Goal: Task Accomplishment & Management: Manage account settings

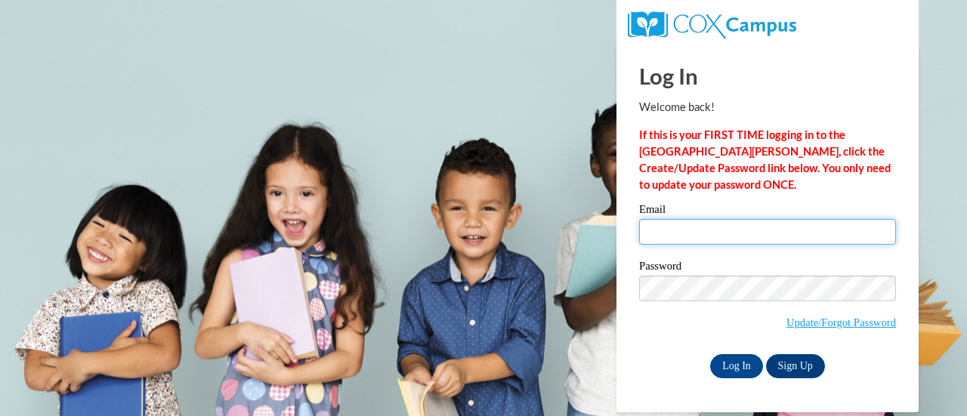
click at [704, 230] on input "Email" at bounding box center [767, 232] width 257 height 26
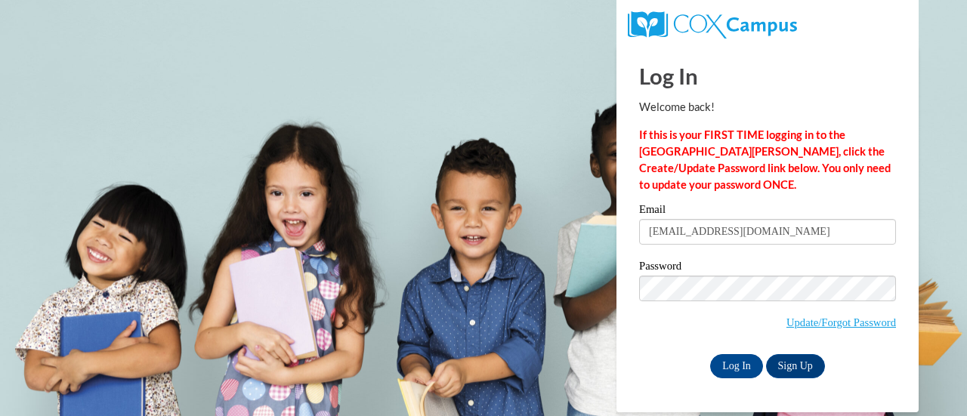
type input "[EMAIL_ADDRESS][DOMAIN_NAME]"
click at [710, 354] on input "Log In" at bounding box center [736, 366] width 53 height 24
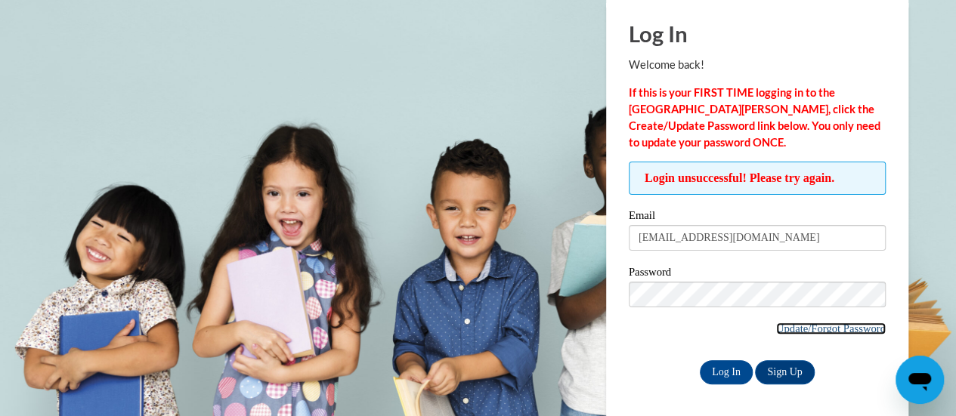
click at [822, 330] on link "Update/Forgot Password" at bounding box center [831, 329] width 110 height 12
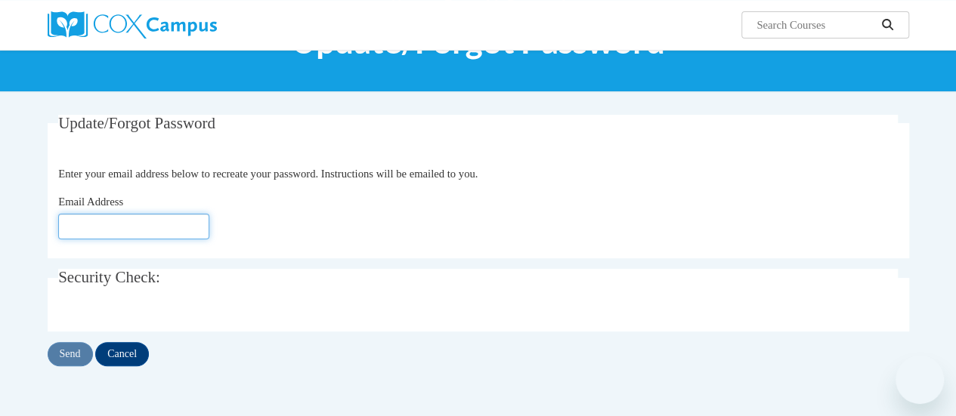
click at [123, 233] on input "Email Address" at bounding box center [133, 227] width 151 height 26
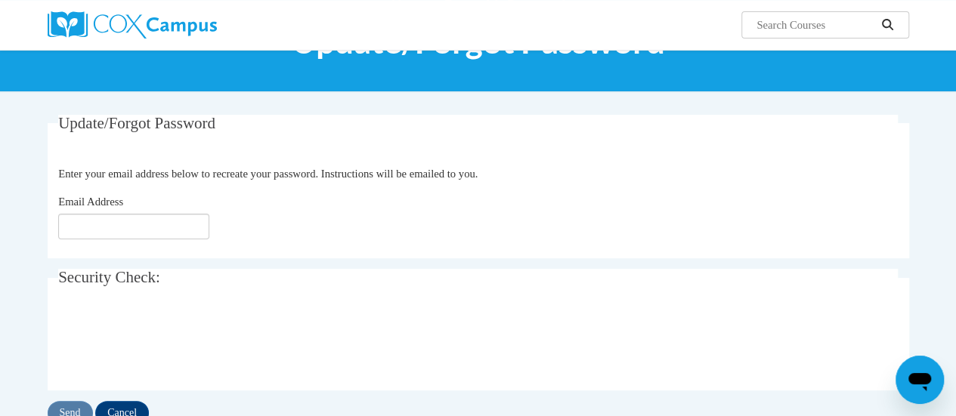
click at [298, 193] on div "Email Address" at bounding box center [477, 216] width 839 height 46
click at [604, 300] on fieldset "Security Check: Enter the security code + =" at bounding box center [478, 329] width 861 height 121
drag, startPoint x: 156, startPoint y: 242, endPoint x: 151, endPoint y: 227, distance: 15.3
click at [154, 241] on fieldset "Update/Forgot Password Please enter your email address Enter your email address…" at bounding box center [478, 187] width 861 height 144
click at [151, 226] on input "Email Address" at bounding box center [133, 227] width 151 height 26
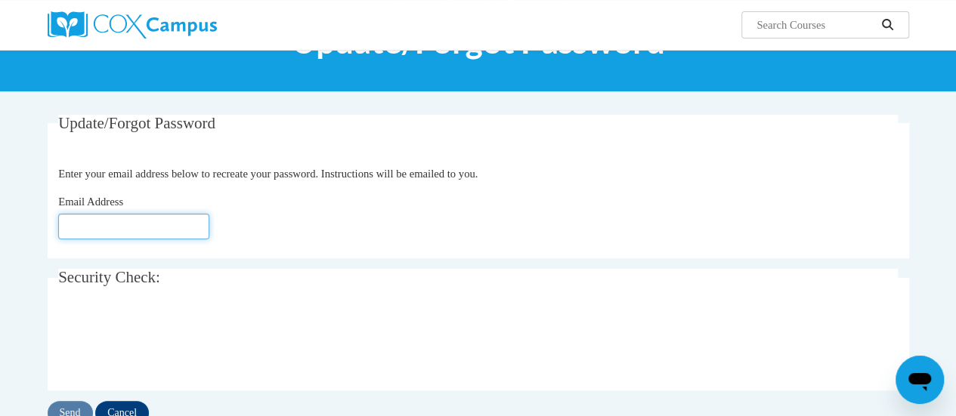
type input "tanyajones1013@gmail.com"
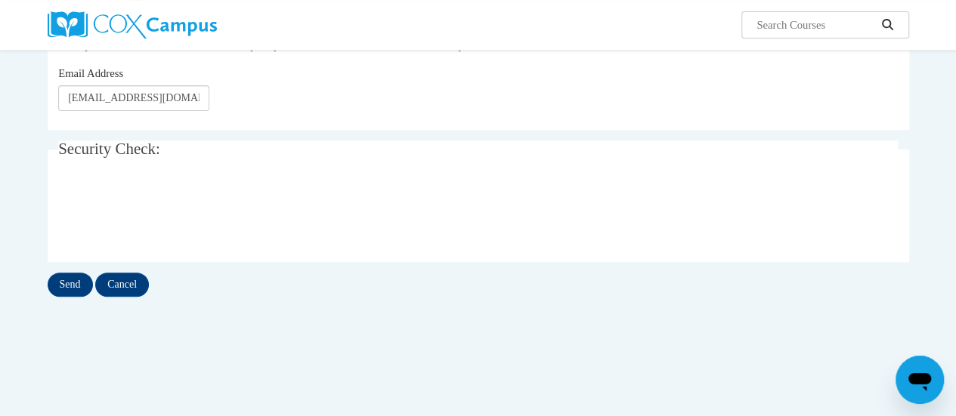
scroll to position [227, 0]
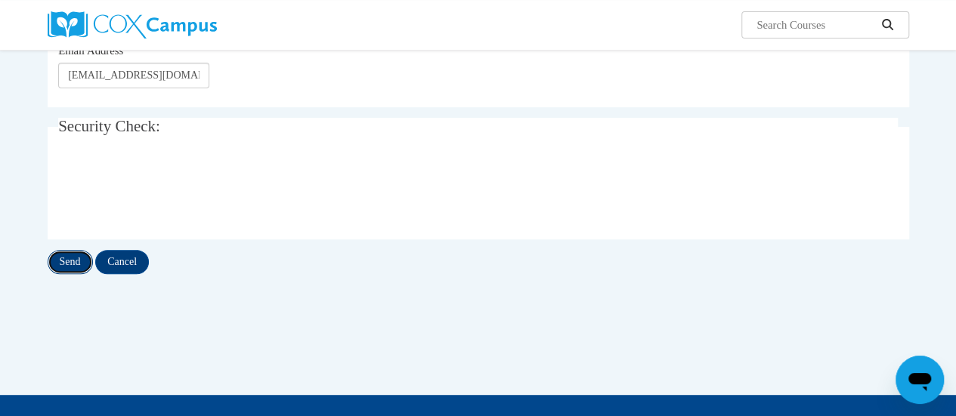
click at [82, 263] on input "Send" at bounding box center [70, 262] width 45 height 24
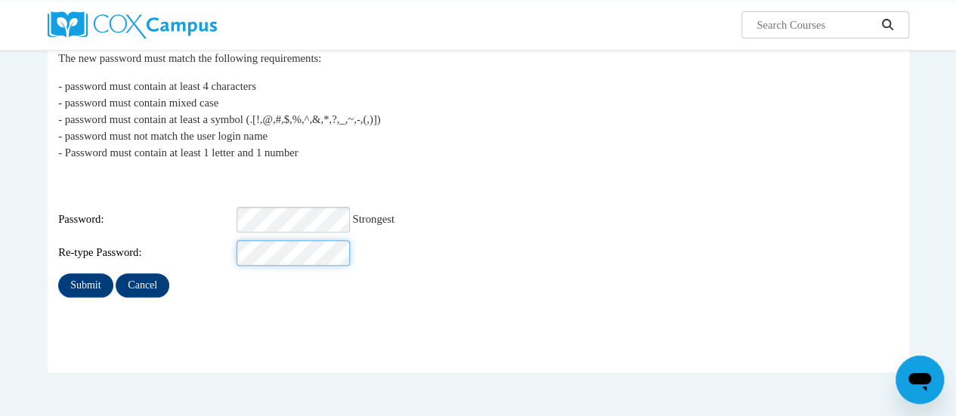
click at [58, 274] on input "Submit" at bounding box center [85, 286] width 54 height 24
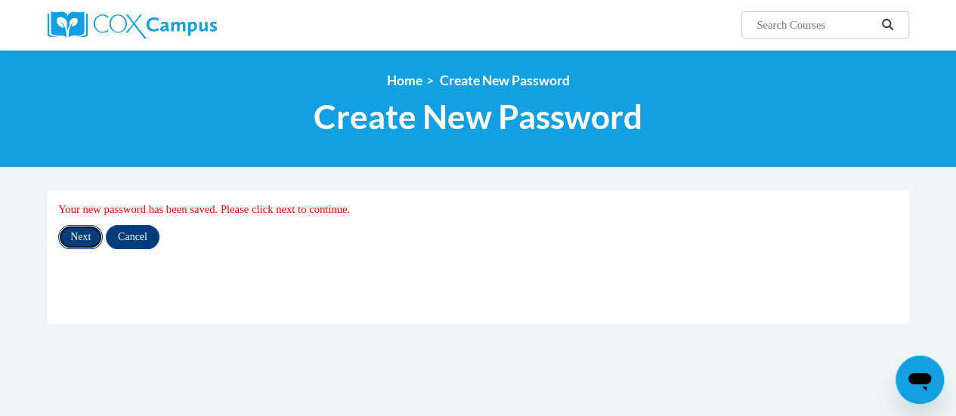
click at [88, 231] on input "Next" at bounding box center [80, 237] width 45 height 24
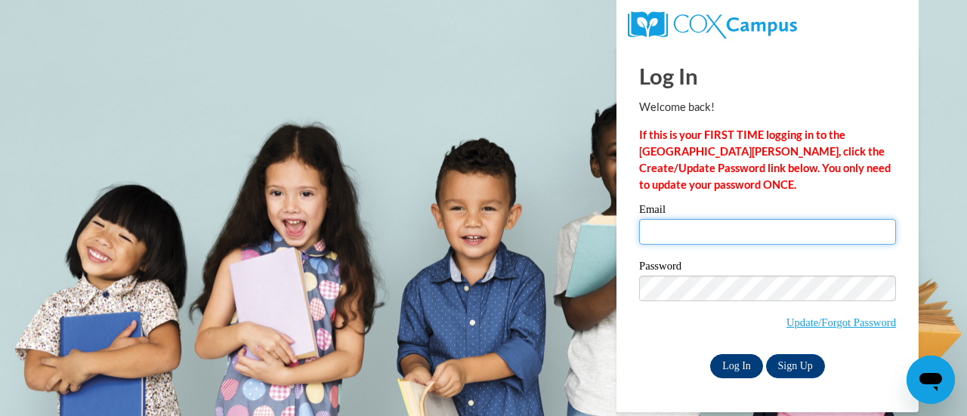
type input "tanyajones1013@gmail.com"
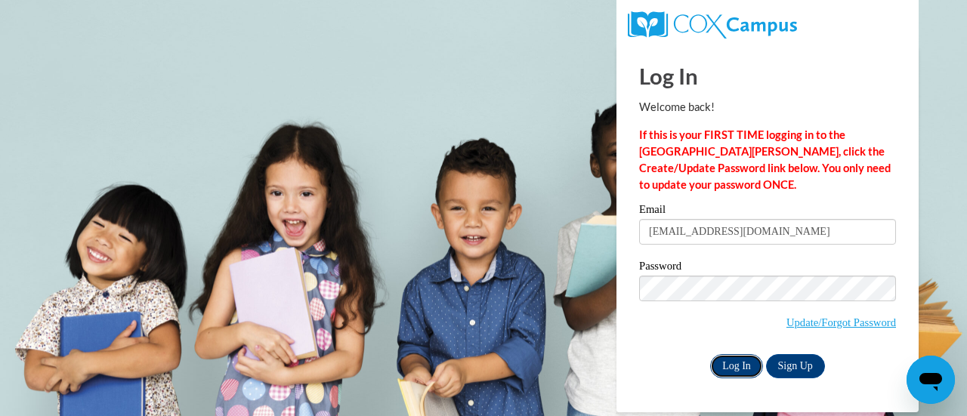
click at [739, 359] on input "Log In" at bounding box center [736, 366] width 53 height 24
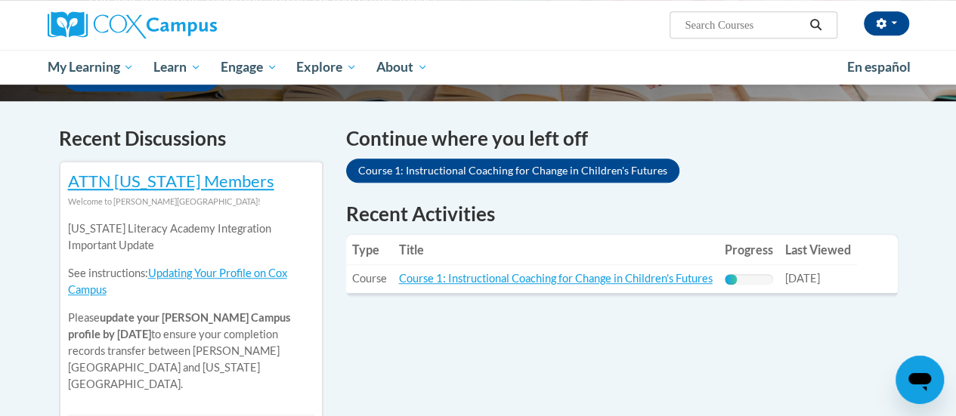
scroll to position [453, 0]
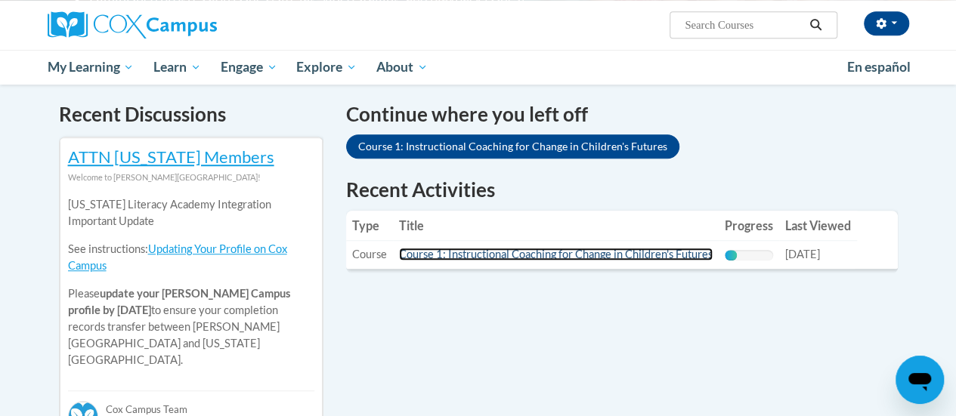
click at [549, 256] on link "Course 1: Instructional Coaching for Change in Children's Futures" at bounding box center [556, 254] width 314 height 13
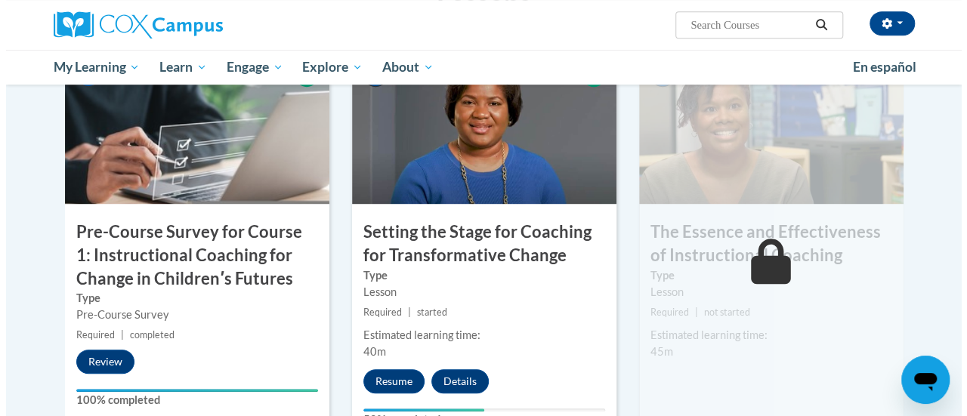
scroll to position [378, 0]
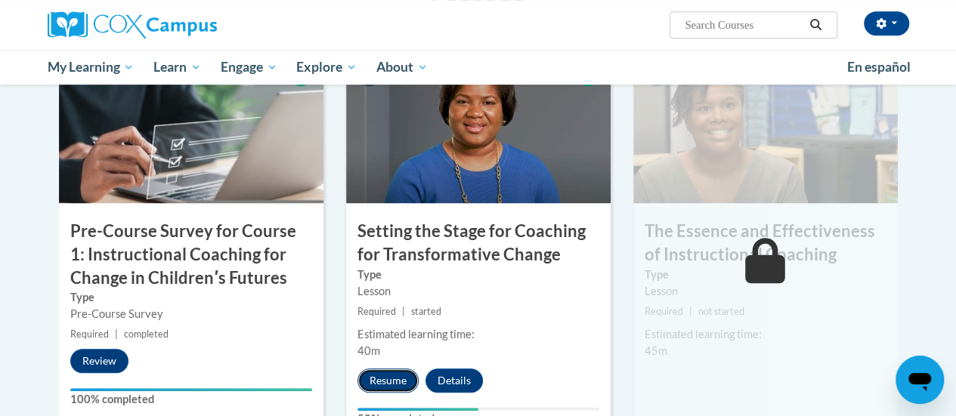
click at [394, 376] on button "Resume" at bounding box center [387, 381] width 61 height 24
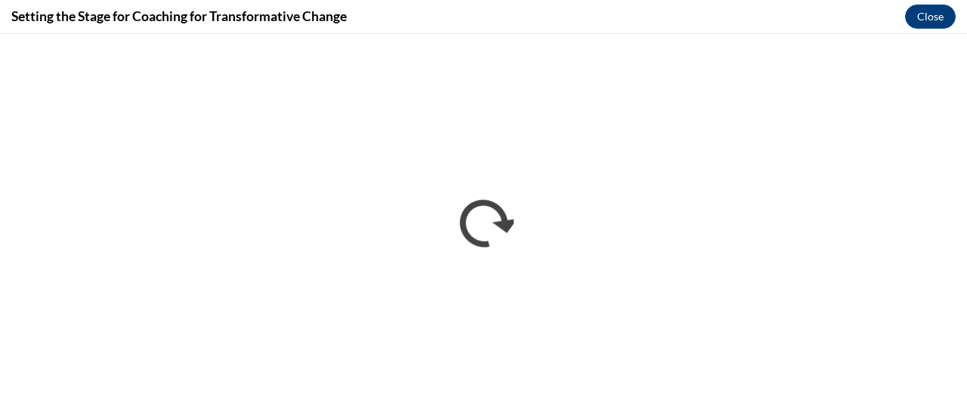
scroll to position [0, 0]
